Goal: Transaction & Acquisition: Purchase product/service

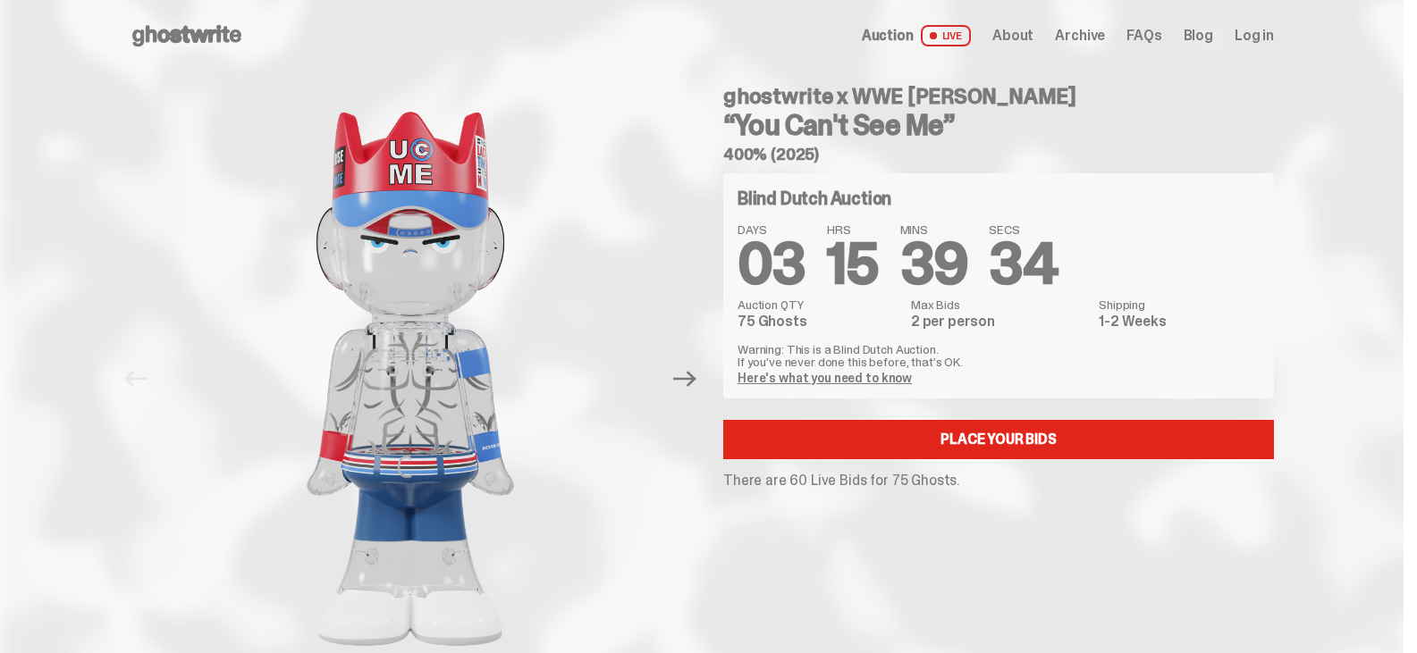
click at [861, 374] on link "Here's what you need to know" at bounding box center [824, 378] width 174 height 16
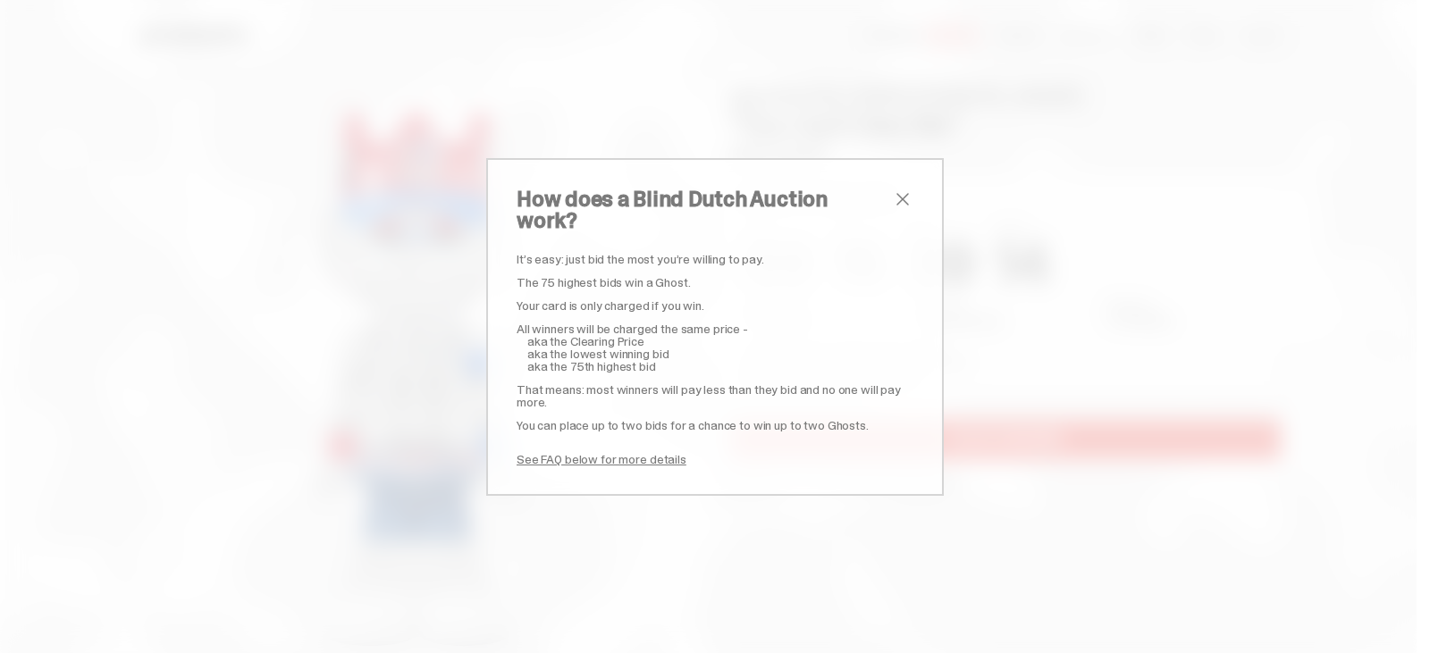
click at [897, 210] on span "close" at bounding box center [902, 199] width 21 height 21
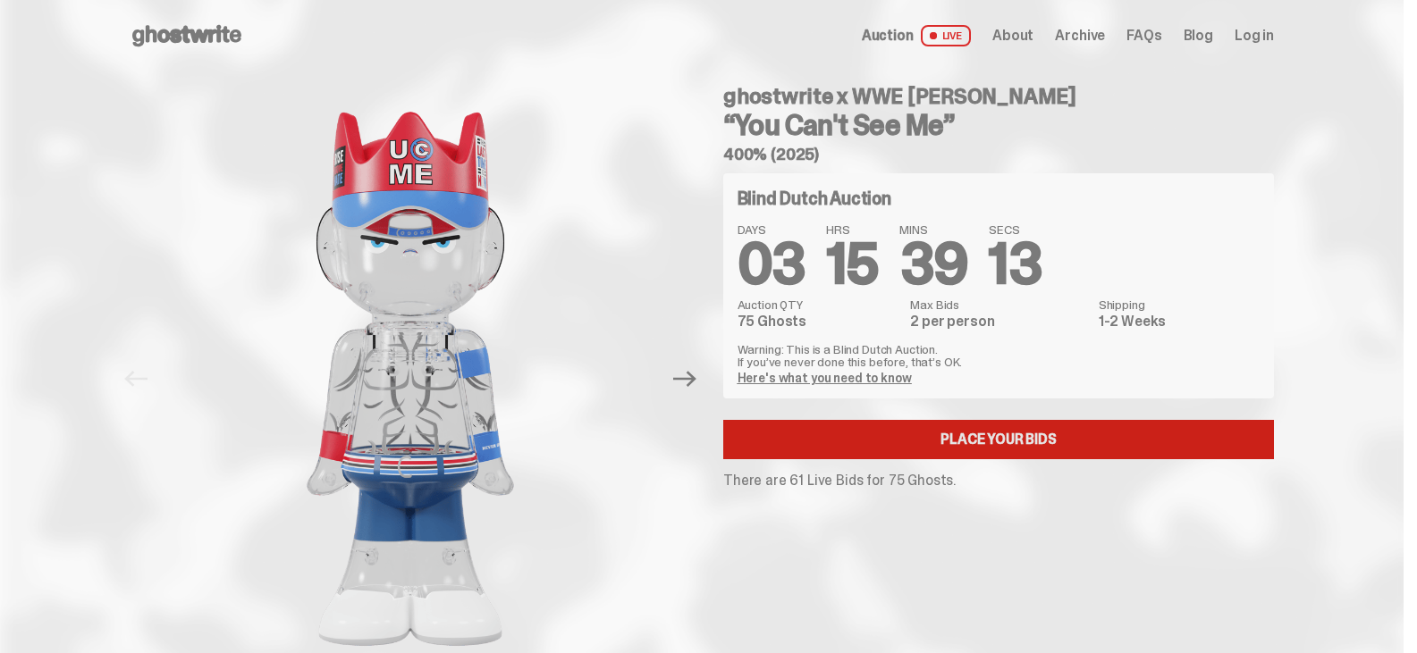
click at [1032, 428] on link "Place your Bids" at bounding box center [998, 439] width 551 height 39
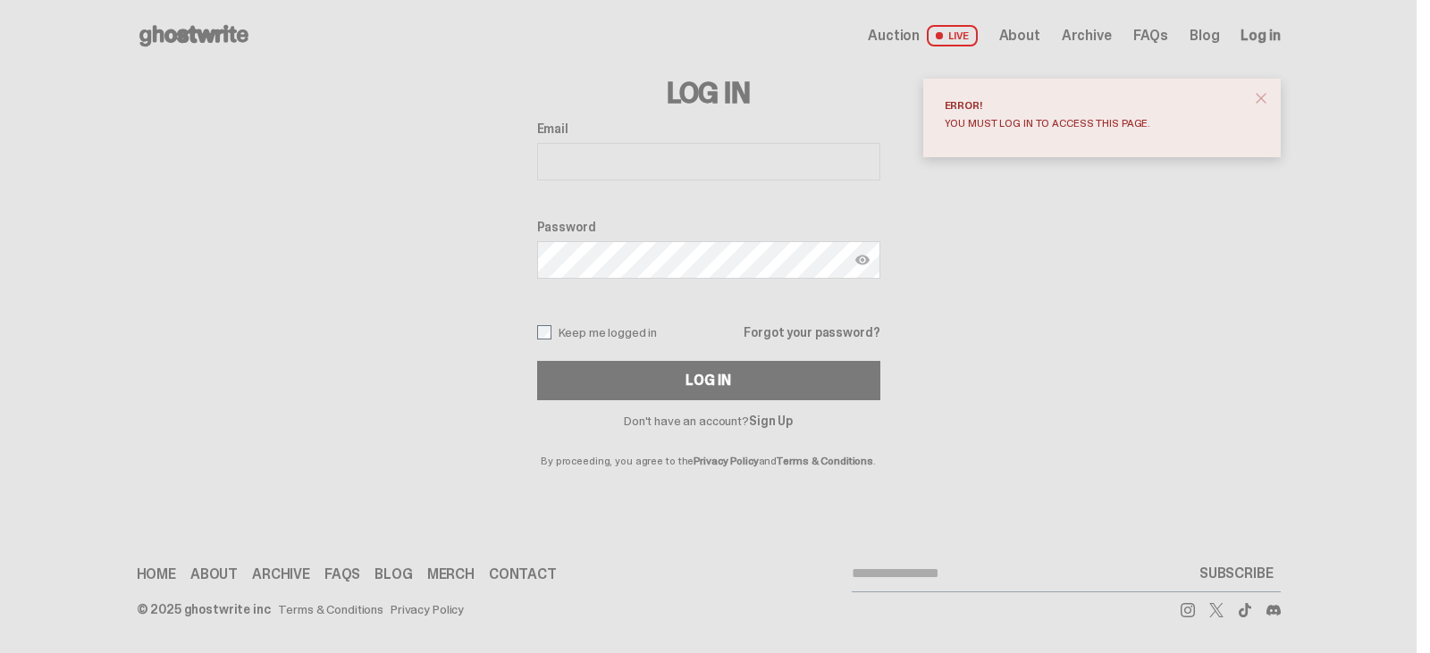
click at [1261, 98] on span "close" at bounding box center [1261, 98] width 18 height 18
